Goal: Information Seeking & Learning: Learn about a topic

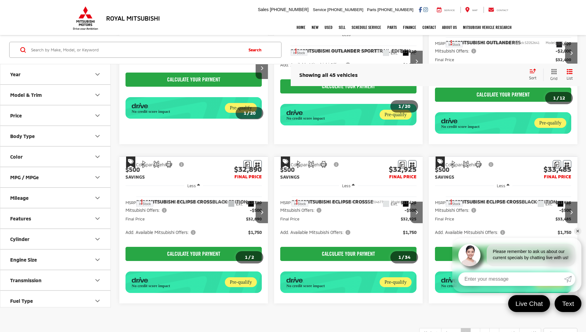
scroll to position [451, 0]
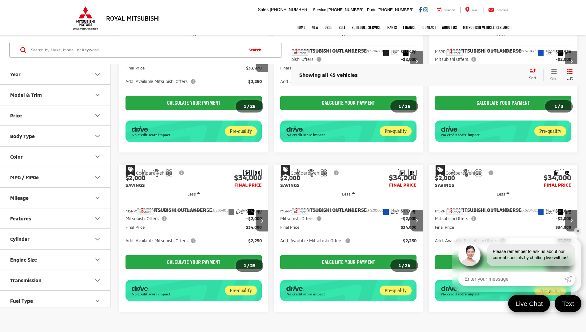
scroll to position [468, 0]
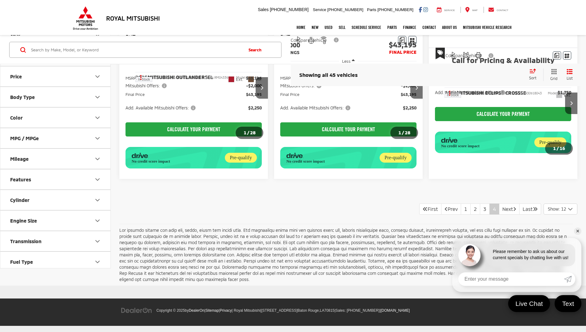
scroll to position [434, 0]
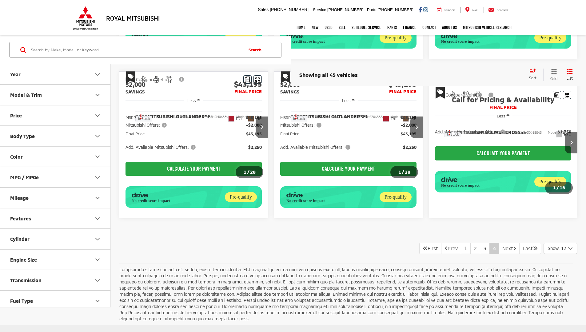
scroll to position [366, 0]
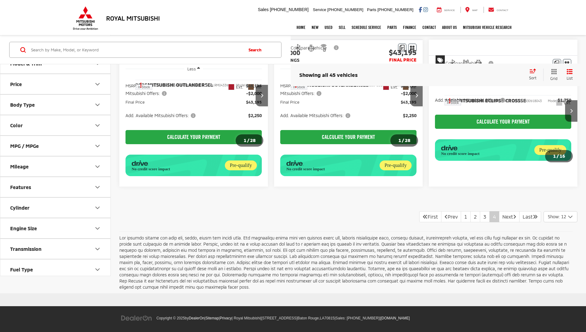
scroll to position [434, 0]
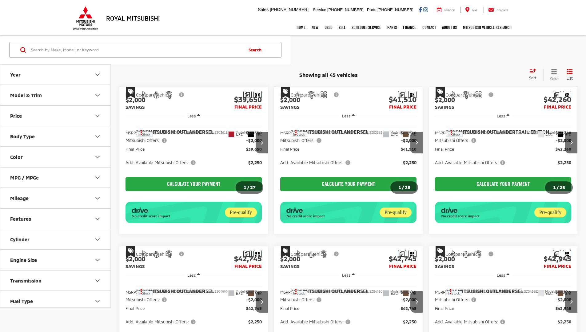
scroll to position [434, 0]
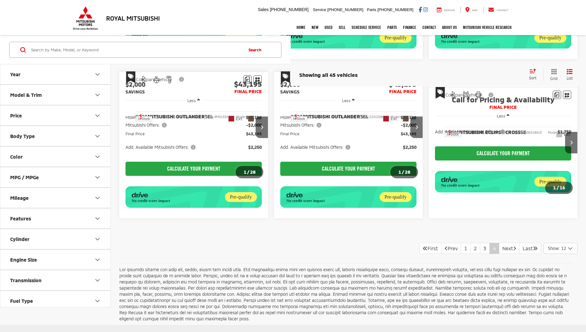
scroll to position [366, 0]
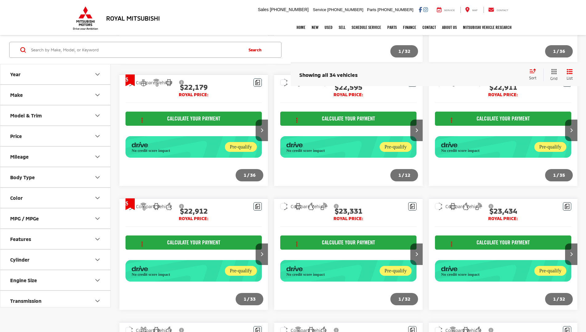
scroll to position [722, 0]
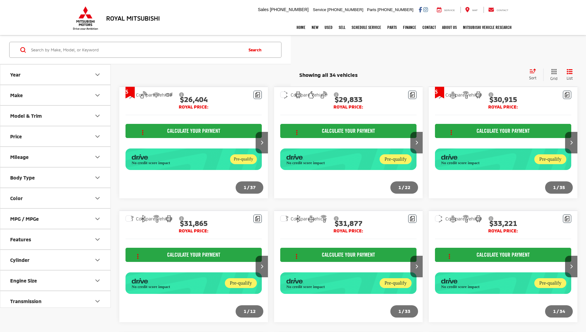
scroll to position [315, 0]
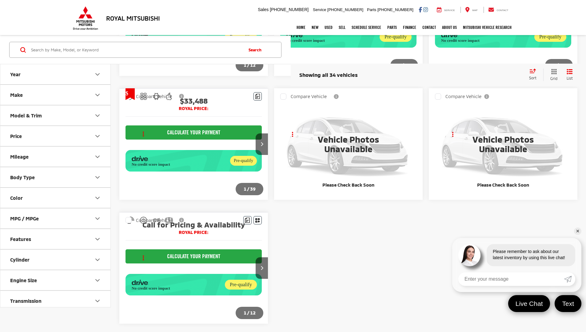
scroll to position [315, 0]
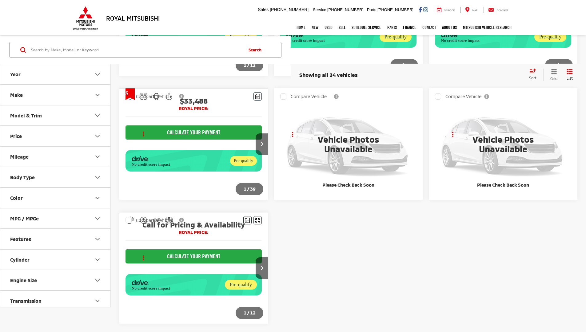
scroll to position [315, 0]
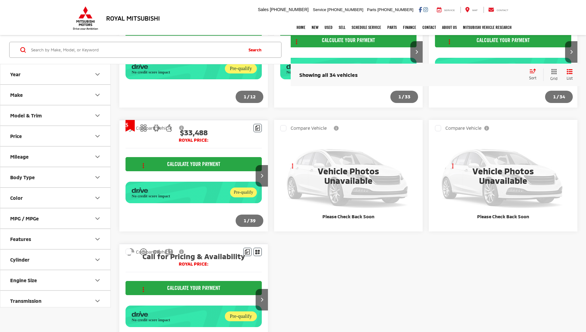
scroll to position [246, 0]
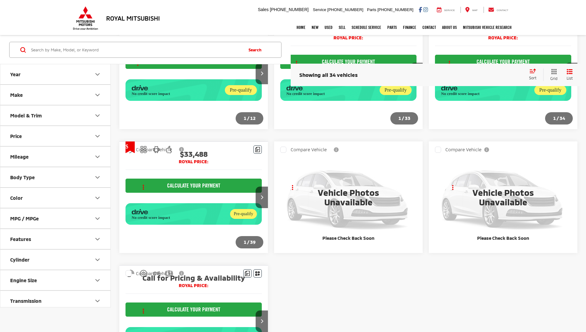
scroll to position [225, 0]
